Goal: Task Accomplishment & Management: Complete application form

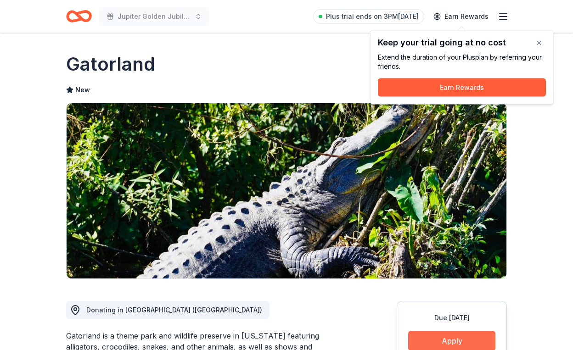
click at [429, 346] on button "Apply" at bounding box center [451, 341] width 87 height 20
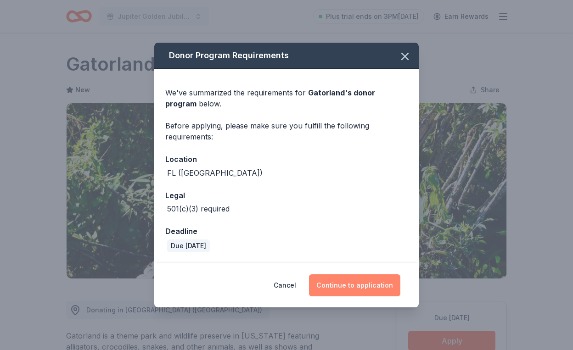
click at [360, 283] on button "Continue to application" at bounding box center [354, 285] width 91 height 22
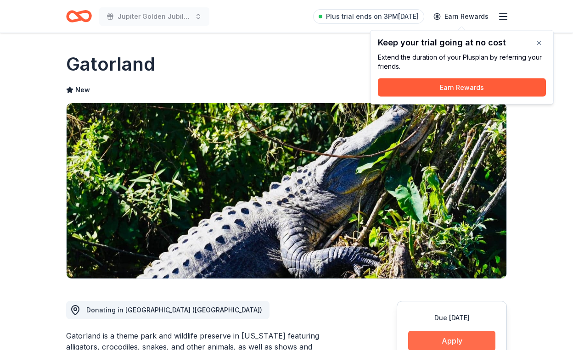
click at [434, 342] on button "Apply" at bounding box center [451, 341] width 87 height 20
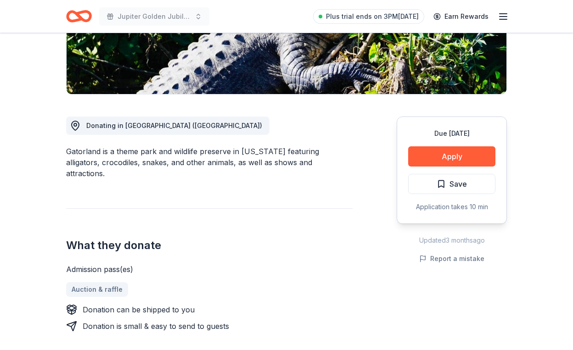
scroll to position [188, 0]
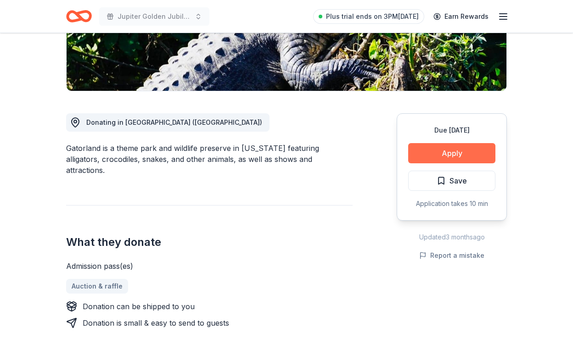
click at [465, 152] on button "Apply" at bounding box center [451, 153] width 87 height 20
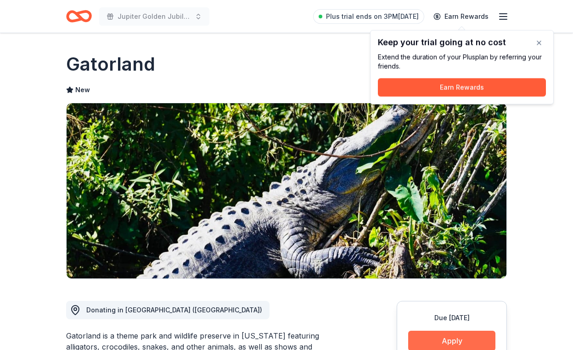
click at [436, 338] on button "Apply" at bounding box center [451, 341] width 87 height 20
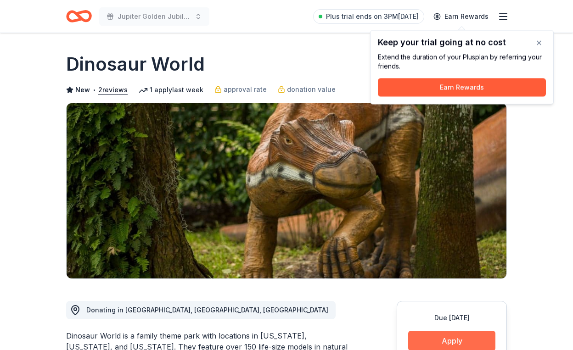
click at [436, 341] on button "Apply" at bounding box center [451, 341] width 87 height 20
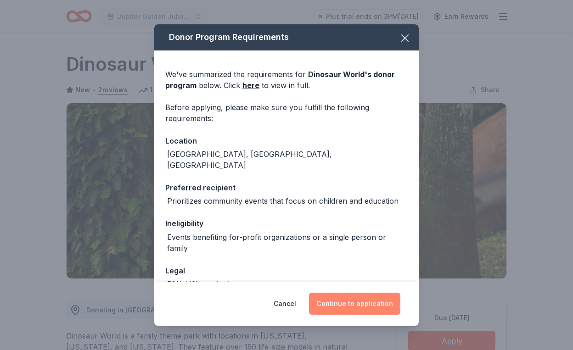
click at [348, 303] on button "Continue to application" at bounding box center [354, 304] width 91 height 22
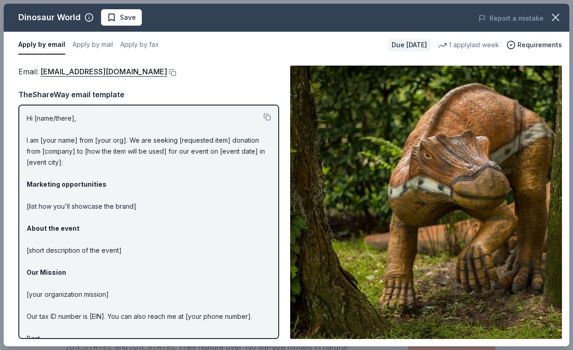
click at [254, 245] on p "Hi [name/there], I am [your name] from [your org]. We are seeking [requested it…" at bounding box center [149, 234] width 244 height 242
click at [338, 231] on img at bounding box center [426, 202] width 272 height 273
click at [266, 116] on button at bounding box center [266, 116] width 7 height 7
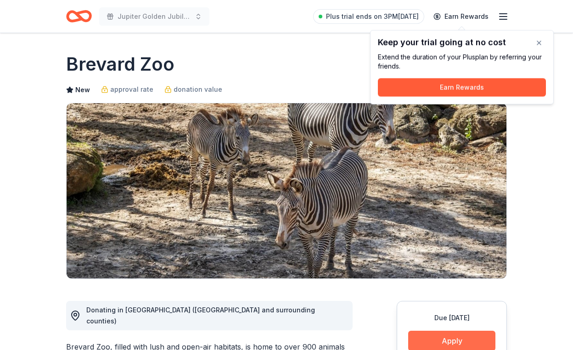
click at [435, 338] on button "Apply" at bounding box center [451, 341] width 87 height 20
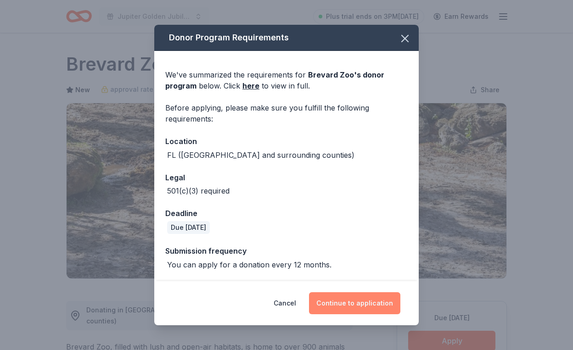
click at [368, 301] on button "Continue to application" at bounding box center [354, 303] width 91 height 22
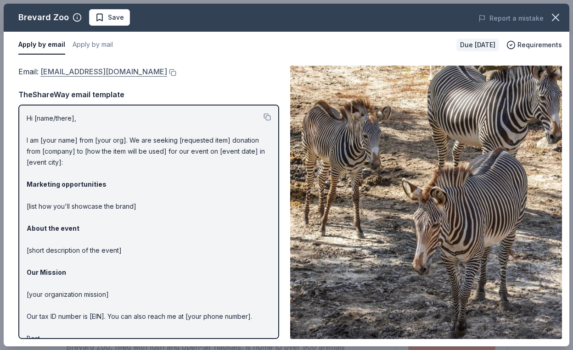
click at [115, 71] on link "deptguestservices@brevardzoo.org" at bounding box center [103, 72] width 127 height 12
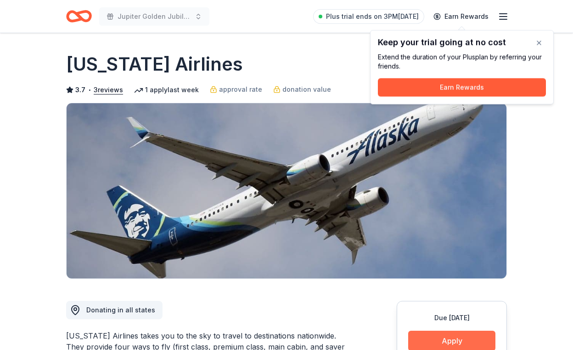
click at [430, 338] on button "Apply" at bounding box center [451, 341] width 87 height 20
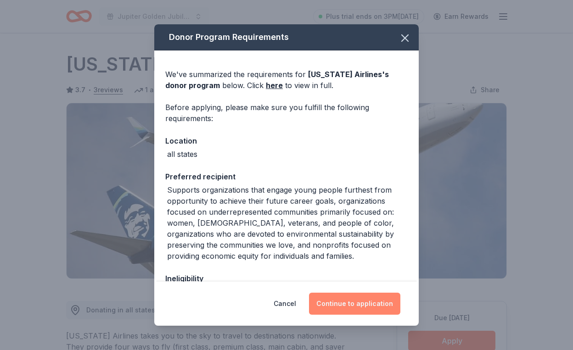
click at [362, 304] on button "Continue to application" at bounding box center [354, 304] width 91 height 22
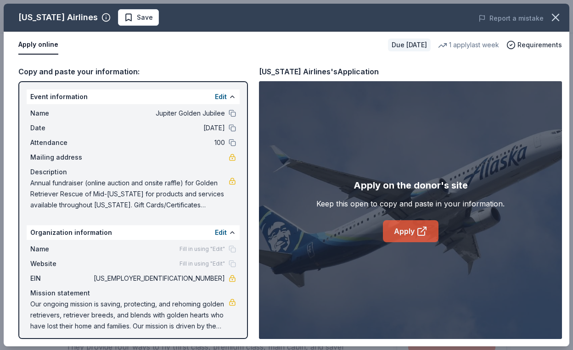
click at [409, 231] on link "Apply" at bounding box center [411, 231] width 56 height 22
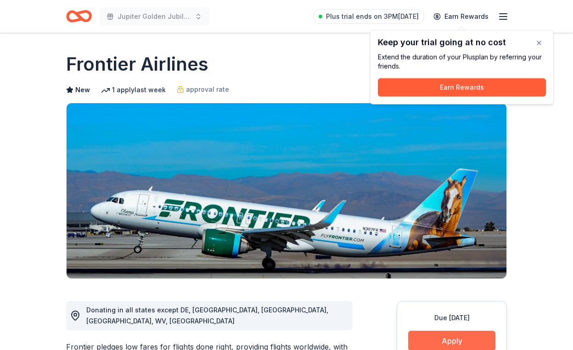
click at [426, 338] on button "Apply" at bounding box center [451, 341] width 87 height 20
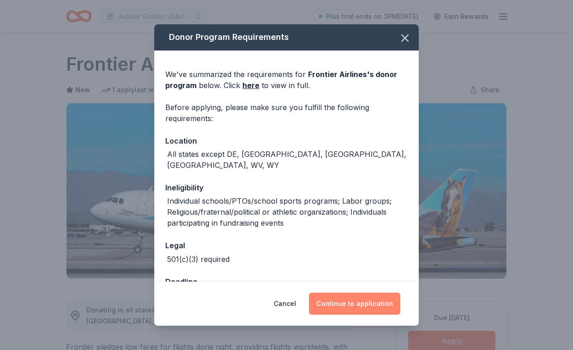
click at [364, 304] on button "Continue to application" at bounding box center [354, 304] width 91 height 22
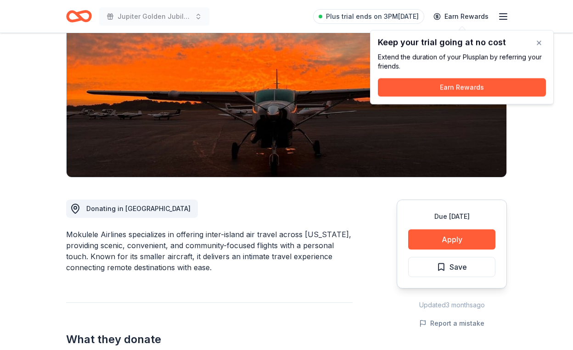
scroll to position [106, 0]
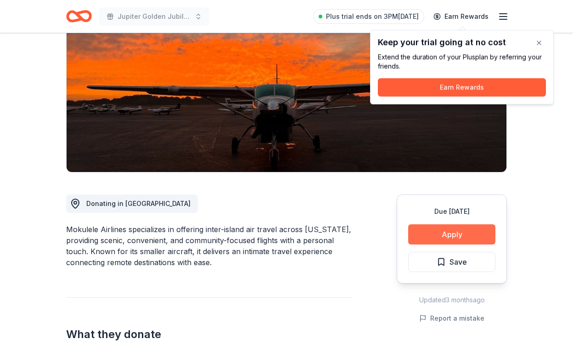
click at [429, 230] on button "Apply" at bounding box center [451, 234] width 87 height 20
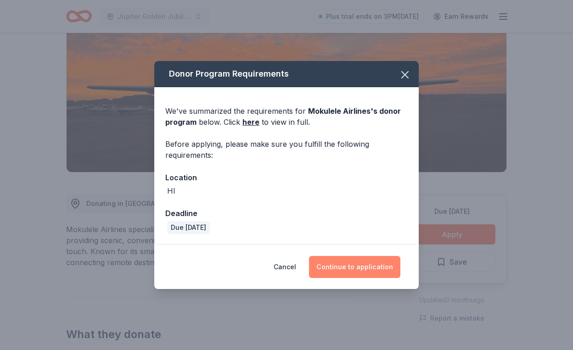
click at [365, 266] on button "Continue to application" at bounding box center [354, 267] width 91 height 22
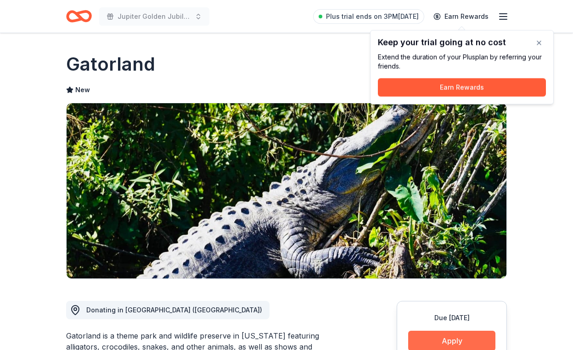
click at [440, 343] on button "Apply" at bounding box center [451, 341] width 87 height 20
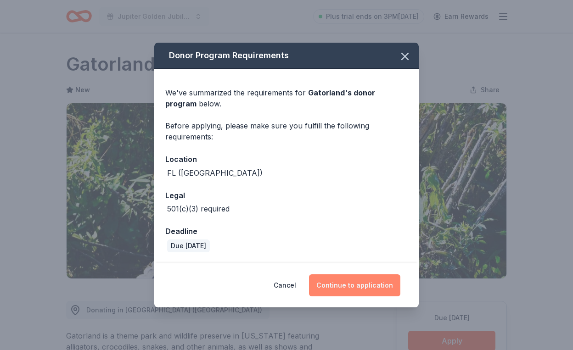
click at [368, 291] on button "Continue to application" at bounding box center [354, 285] width 91 height 22
